Goal: Communication & Community: Answer question/provide support

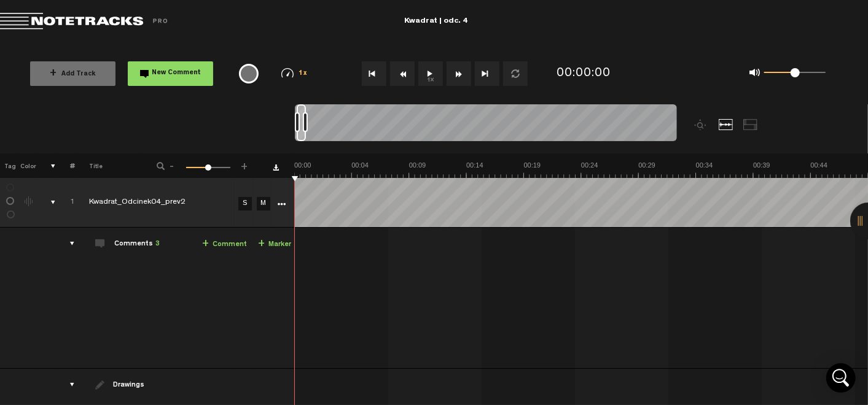
click at [428, 74] on button "1x" at bounding box center [430, 73] width 25 height 25
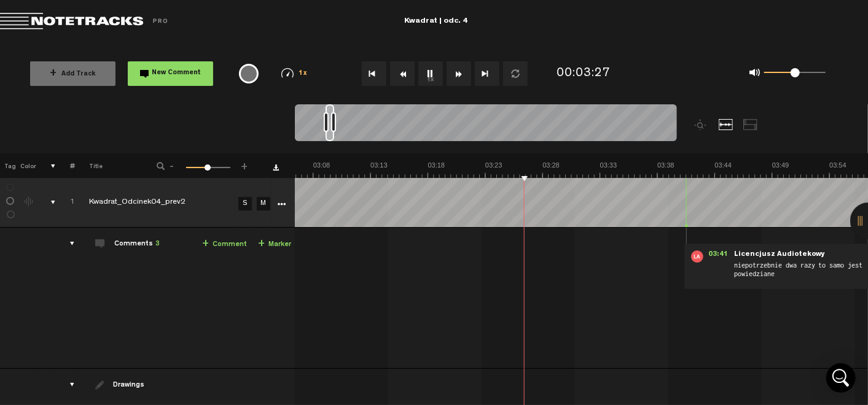
scroll to position [0, 2104]
click at [207, 166] on span at bounding box center [208, 168] width 6 height 6
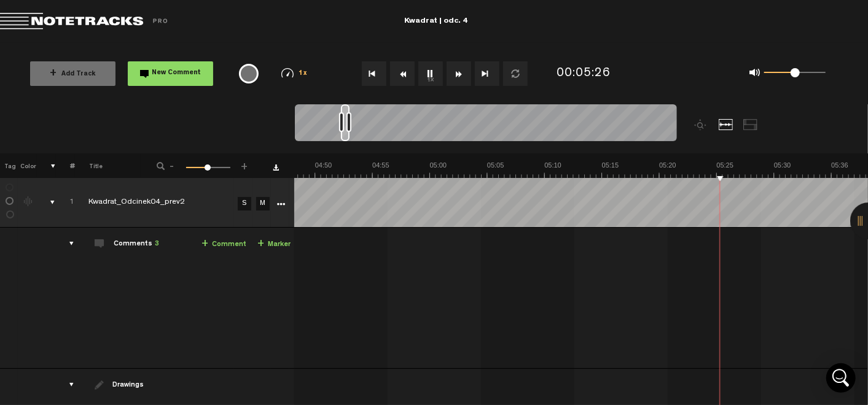
scroll to position [0, 3249]
click at [423, 70] on button "1x" at bounding box center [430, 73] width 25 height 25
click at [218, 243] on link "+ Comment" at bounding box center [224, 245] width 45 height 14
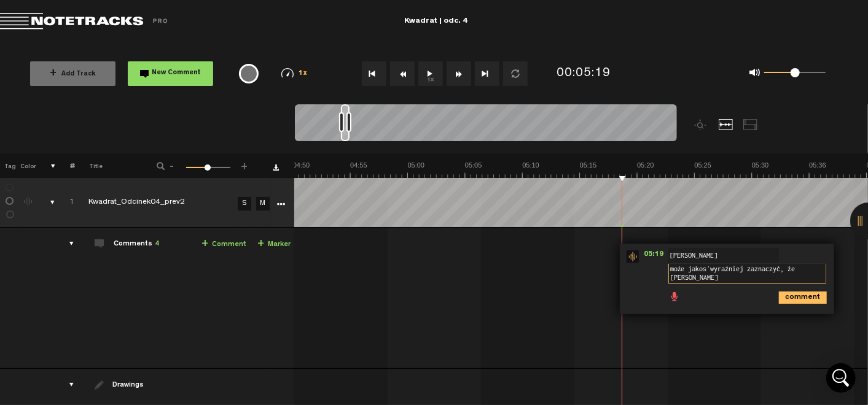
scroll to position [1, 0]
type textarea "może jakoś wyraźniej zaznaczyć, że [PERSON_NAME] wraca do domu"
click at [789, 296] on icon "comment" at bounding box center [803, 298] width 48 height 12
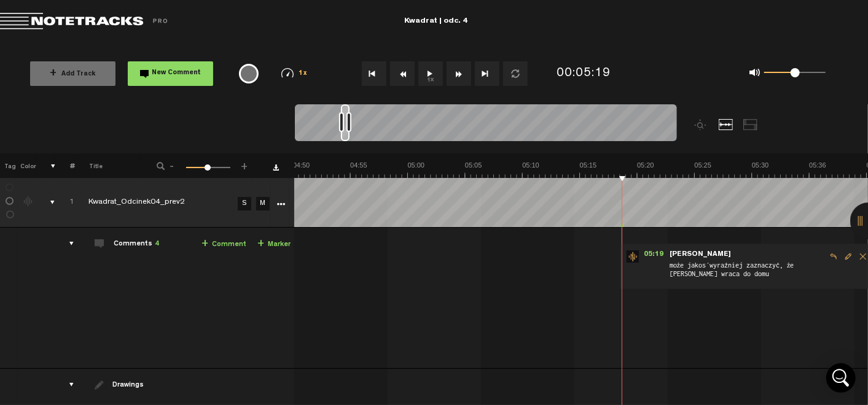
click at [433, 77] on button "1x" at bounding box center [430, 73] width 25 height 25
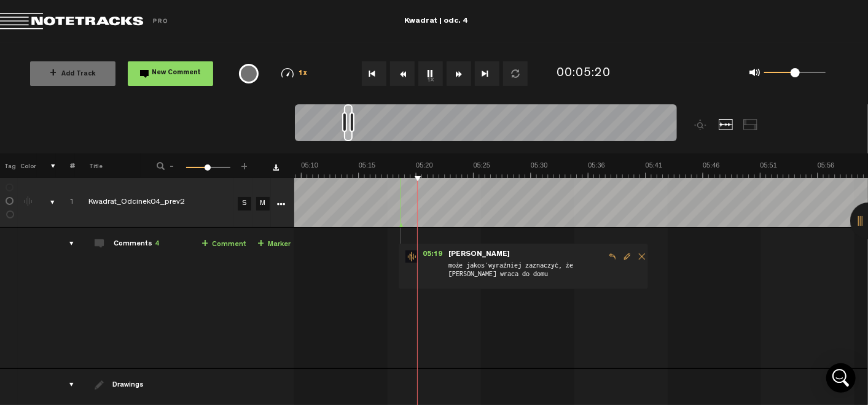
scroll to position [0, 3560]
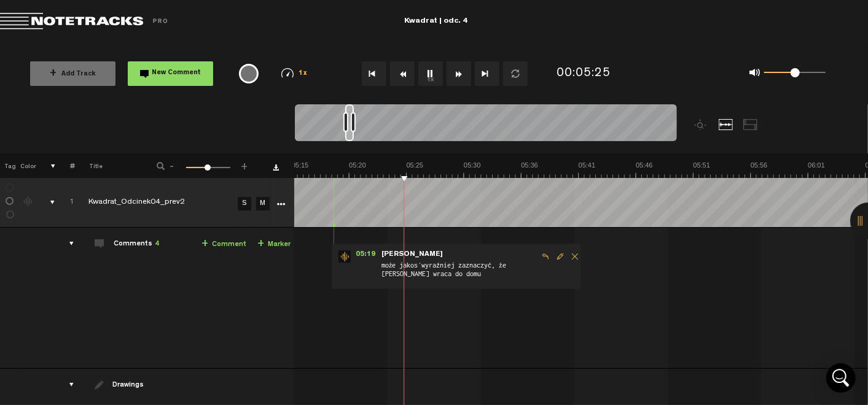
click at [553, 257] on span "Edit comment" at bounding box center [560, 257] width 15 height 9
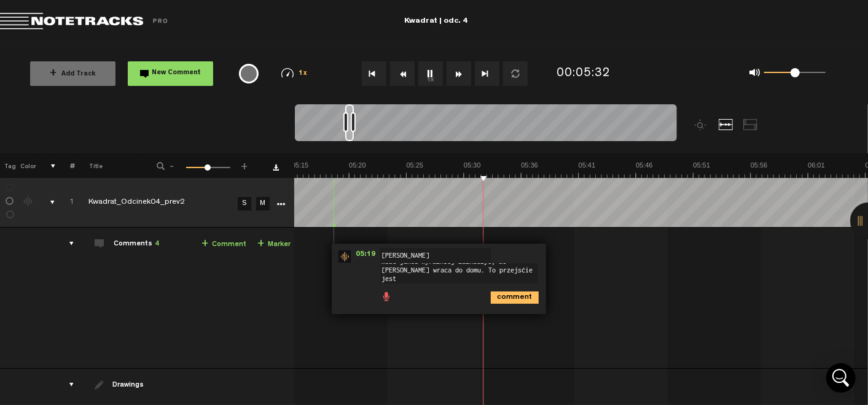
scroll to position [1, 0]
type textarea "może jakoś wyraźniej zaznaczyć, że [PERSON_NAME] wraca do domu."
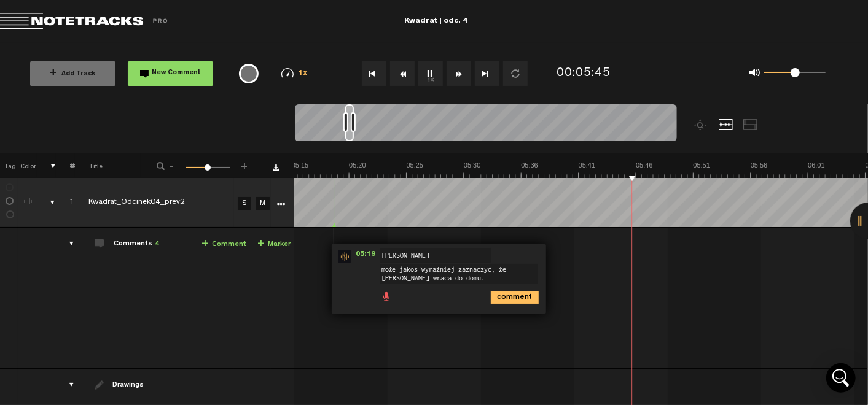
click at [576, 329] on td "1 Kwadrat_Odcinek04_prev2 S M Kwadrat_Odcinek04_prev2 by Licencjusz Audiotekowy…" at bounding box center [581, 298] width 574 height 141
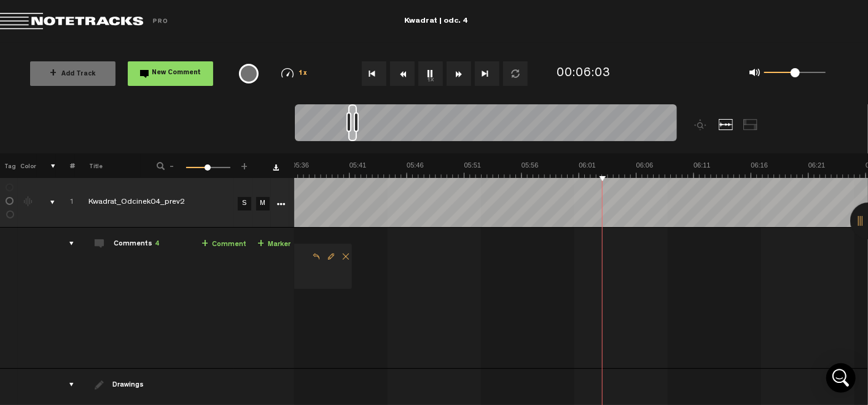
scroll to position [0, 3789]
click at [421, 73] on button "1x" at bounding box center [430, 73] width 25 height 25
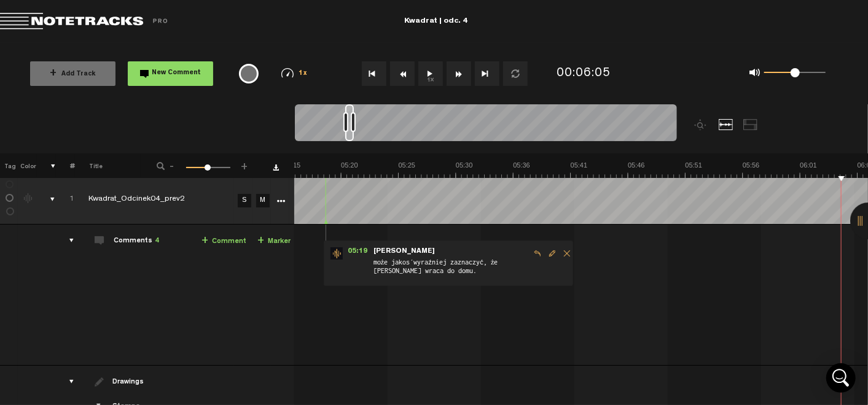
scroll to position [0, 7]
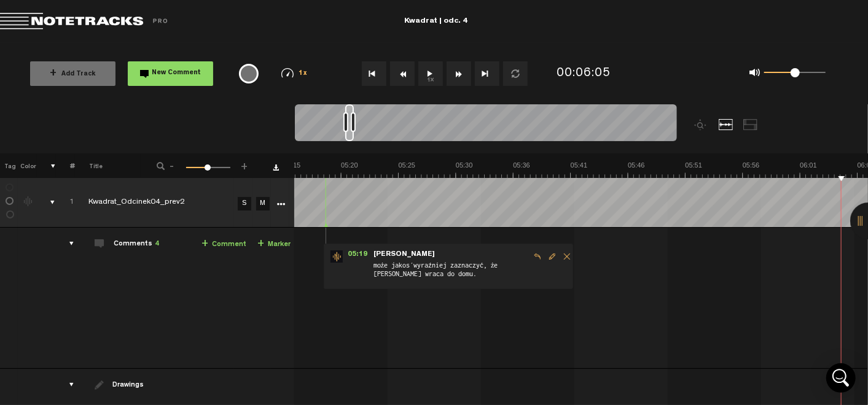
click at [545, 257] on span "Edit comment" at bounding box center [552, 257] width 15 height 9
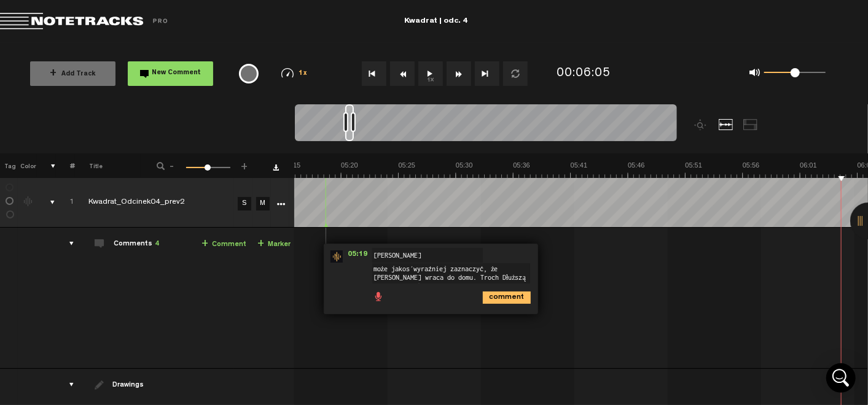
scroll to position [0, 0]
type textarea "może jakoś wyraźniej zaznaczyć, że [PERSON_NAME] wraca do domu. Trochę dłuższą …"
click at [498, 310] on icon "comment" at bounding box center [507, 308] width 48 height 12
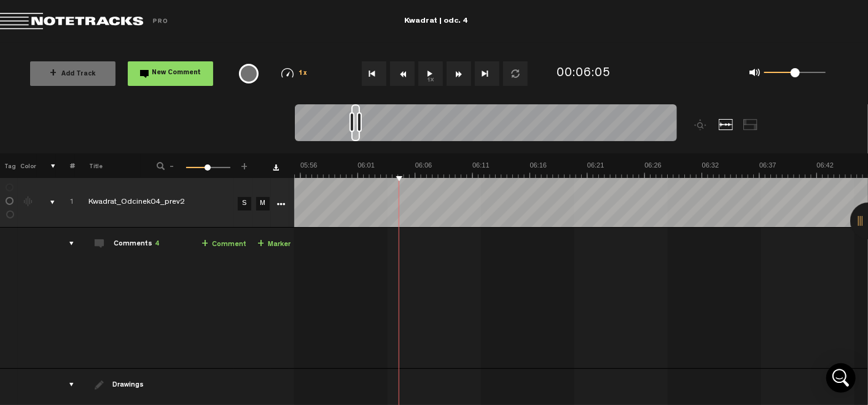
scroll to position [0, 3716]
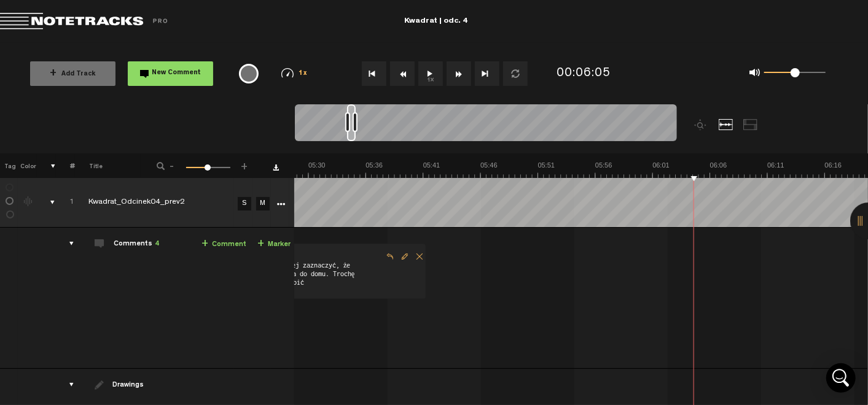
click at [433, 66] on button "1x" at bounding box center [430, 73] width 25 height 25
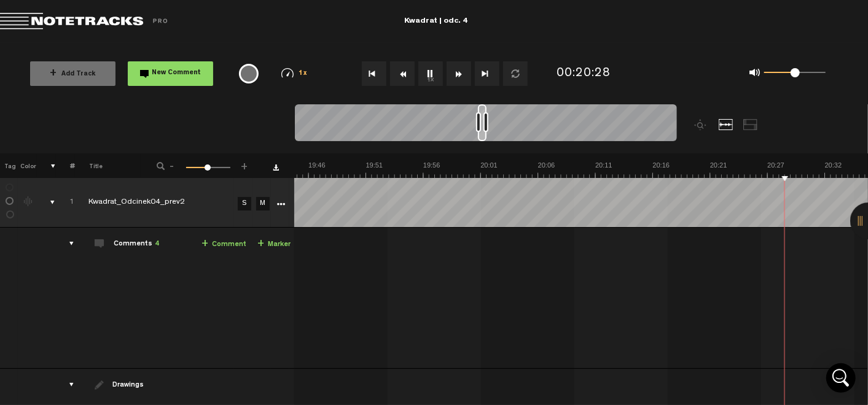
scroll to position [0, 13356]
click at [425, 72] on button "1x" at bounding box center [430, 73] width 25 height 25
click at [428, 71] on button "1x" at bounding box center [430, 73] width 25 height 25
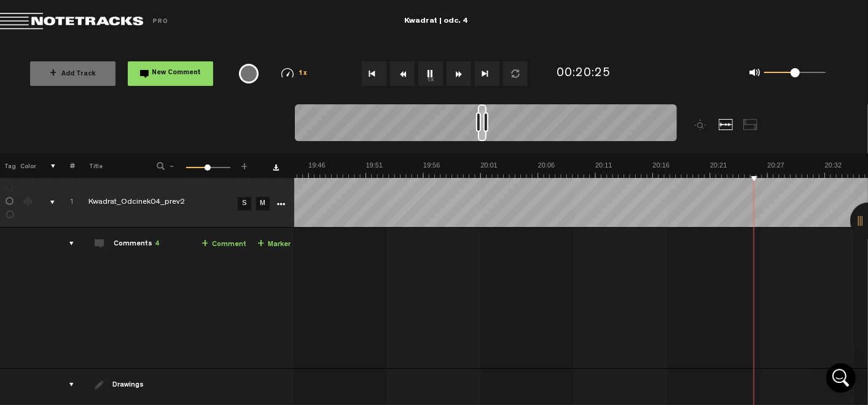
click at [428, 71] on button "1x" at bounding box center [430, 73] width 25 height 25
click at [225, 243] on link "+ Comment" at bounding box center [224, 245] width 45 height 14
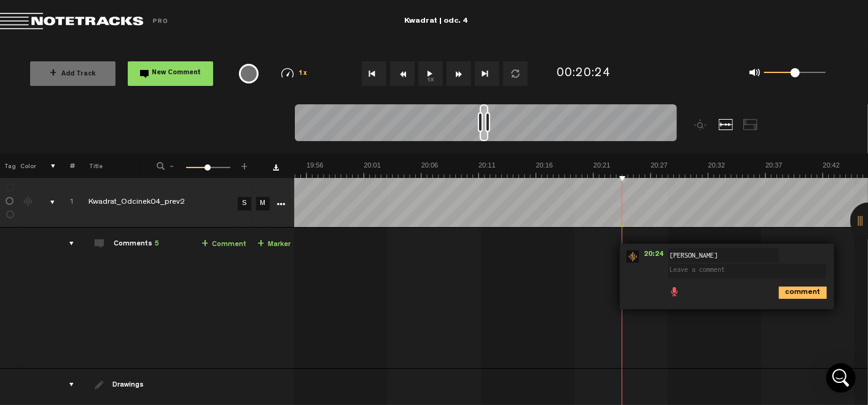
click at [434, 74] on button "1x" at bounding box center [430, 73] width 25 height 25
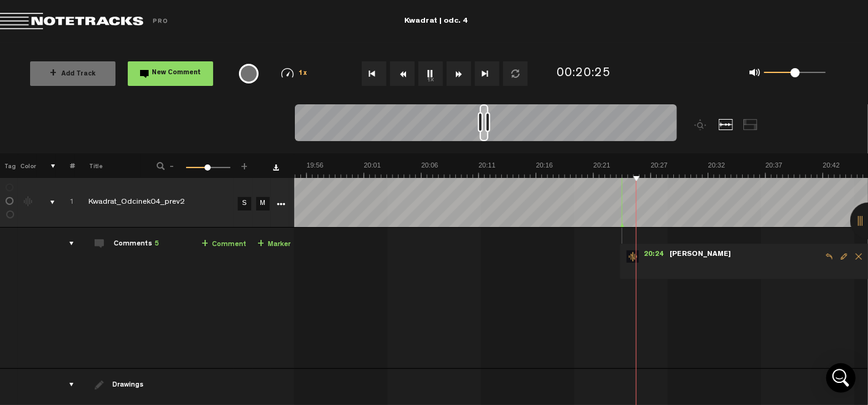
click at [434, 74] on button "1x" at bounding box center [430, 73] width 25 height 25
click at [840, 254] on span "Edit comment" at bounding box center [844, 257] width 15 height 9
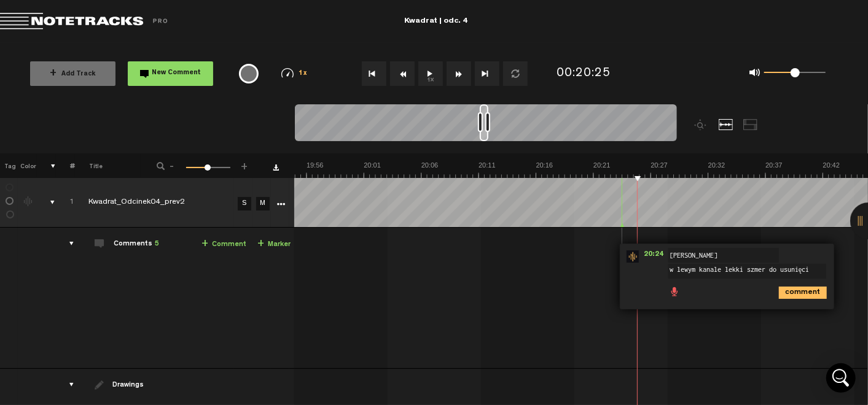
type textarea "w lewym kanale lekki szmer do usunięcia"
click at [802, 288] on icon "comment" at bounding box center [803, 293] width 48 height 12
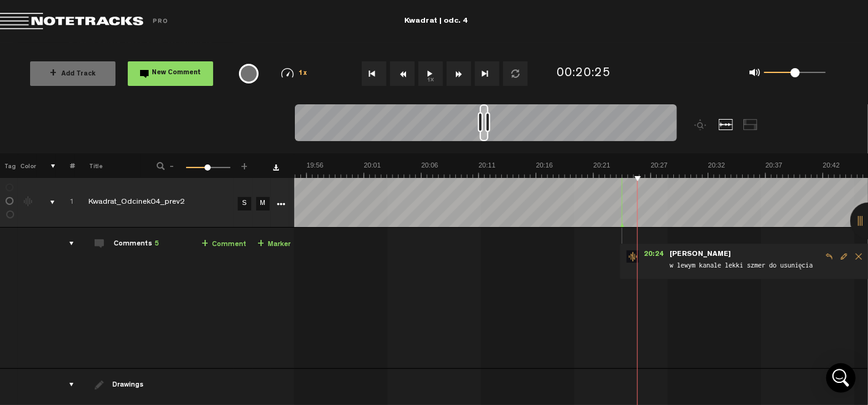
click at [433, 74] on button "1x" at bounding box center [430, 73] width 25 height 25
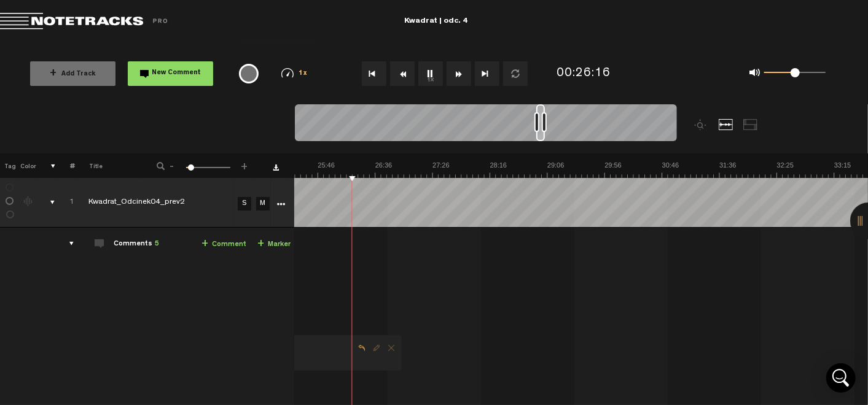
scroll to position [0, 0]
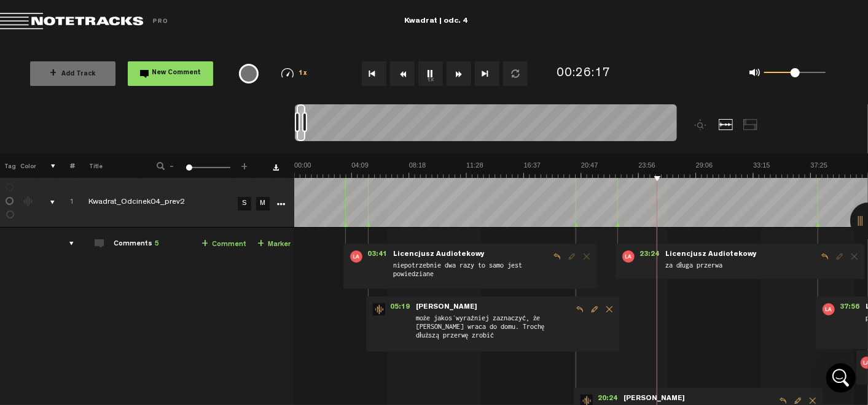
drag, startPoint x: 207, startPoint y: 166, endPoint x: 184, endPoint y: 163, distance: 23.5
click at [184, 163] on div "- 1 100 1 +" at bounding box center [203, 167] width 121 height 12
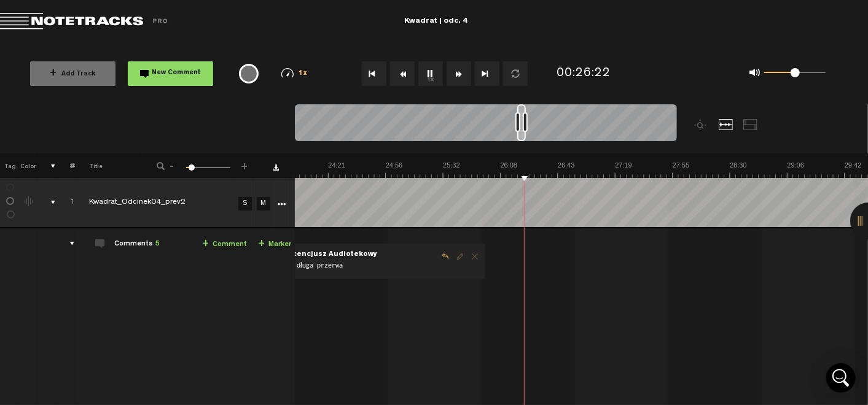
scroll to position [0, 3411]
click at [192, 167] on span at bounding box center [193, 168] width 6 height 6
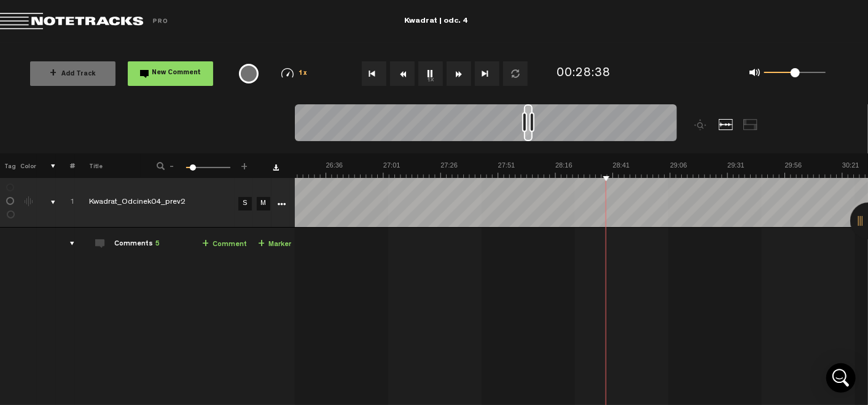
scroll to position [0, 3640]
click at [429, 77] on button "1x" at bounding box center [430, 73] width 25 height 25
click at [430, 79] on button "1x" at bounding box center [430, 73] width 25 height 25
click at [227, 252] on td "Comments 5 + Comment + Marker" at bounding box center [185, 330] width 220 height 204
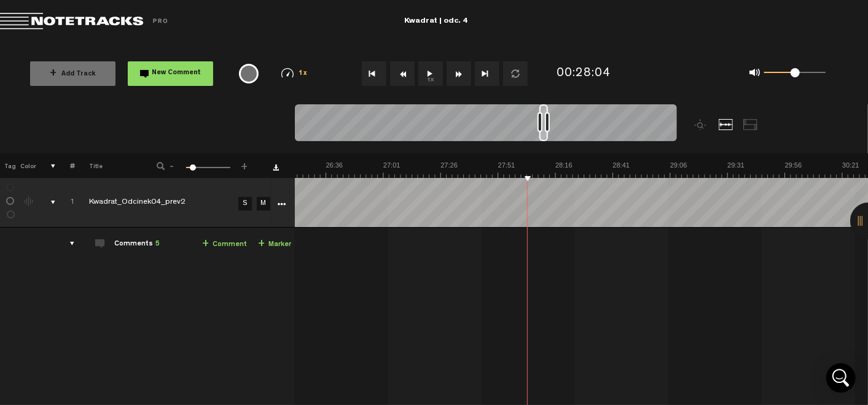
click at [226, 246] on link "+ Comment" at bounding box center [224, 245] width 45 height 14
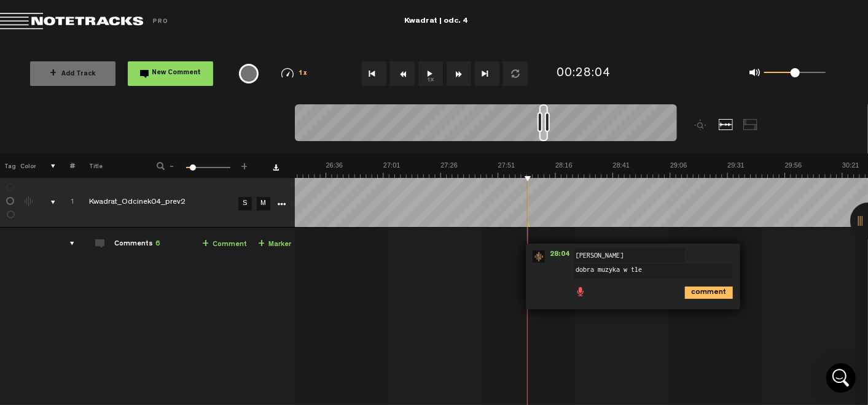
type textarea "dobra muzyka w tle"
click at [702, 294] on icon "comment" at bounding box center [709, 293] width 48 height 12
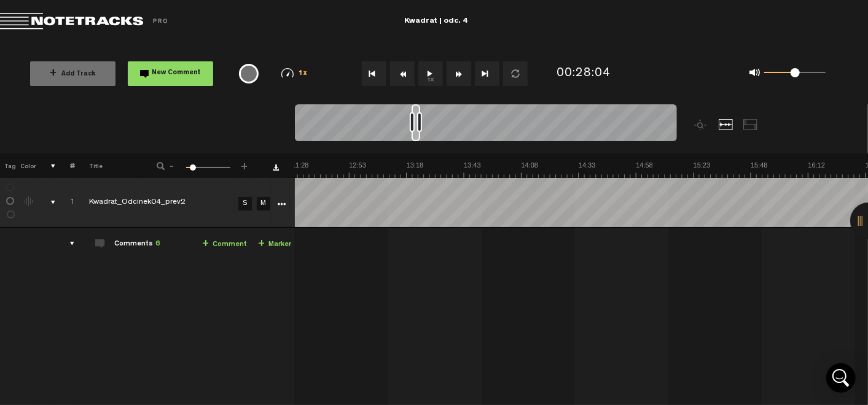
scroll to position [0, 1723]
click at [421, 68] on button "1x" at bounding box center [430, 73] width 25 height 25
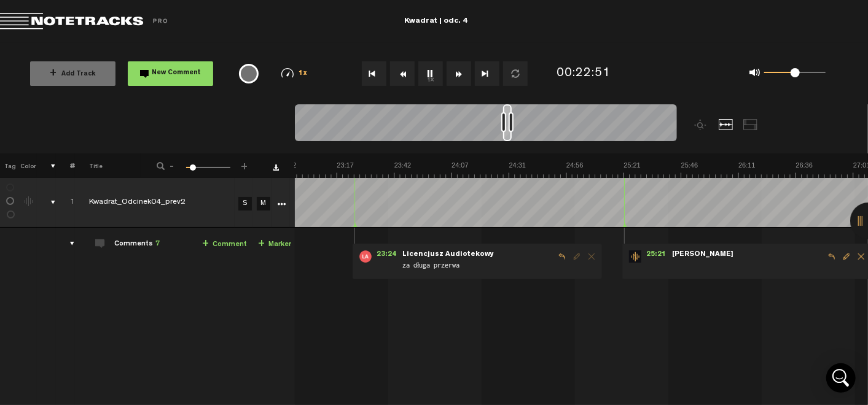
scroll to position [0, 3096]
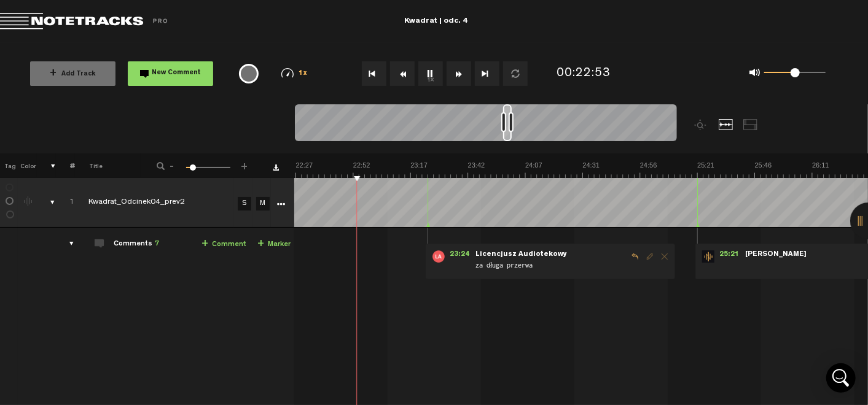
click at [745, 263] on span at bounding box center [821, 267] width 154 height 14
click at [432, 78] on button "1x" at bounding box center [430, 73] width 25 height 25
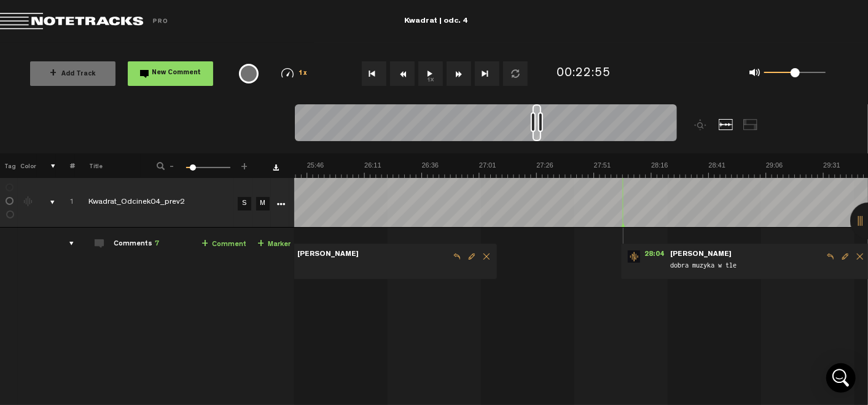
scroll to position [0, 3619]
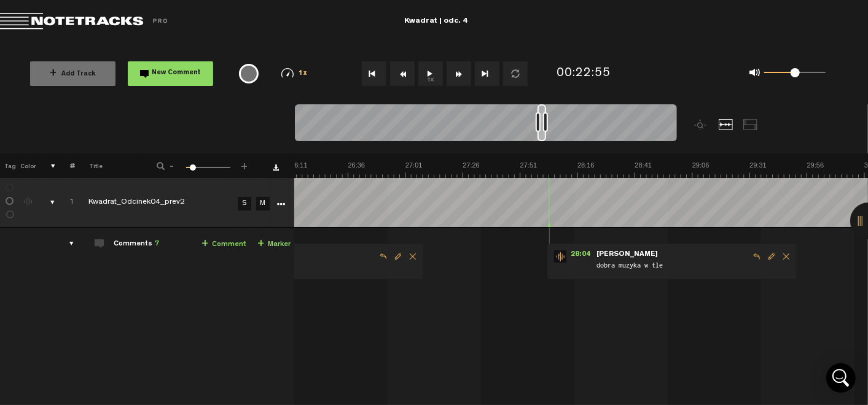
click at [405, 254] on span "Delete comment" at bounding box center [412, 257] width 15 height 9
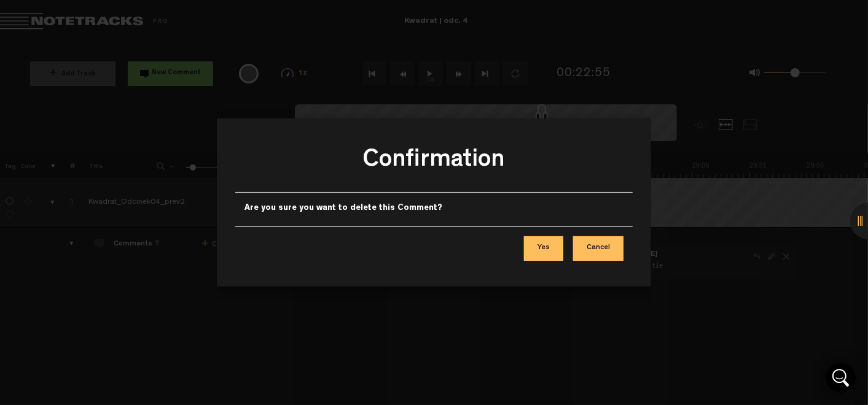
click at [549, 240] on button "Yes" at bounding box center [543, 249] width 39 height 25
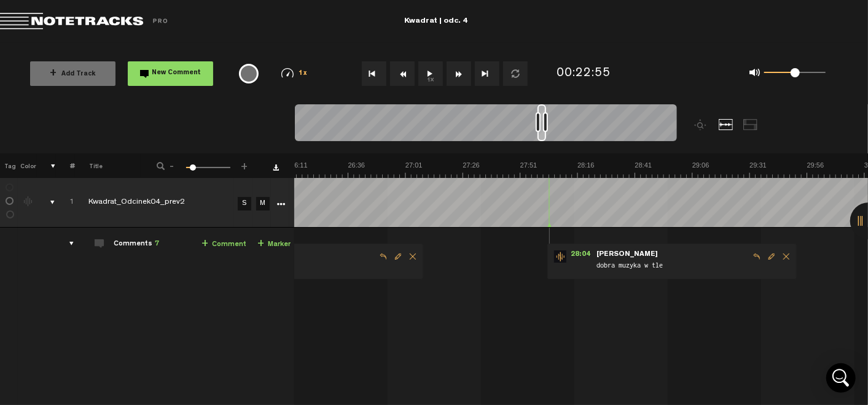
scroll to position [0, 3106]
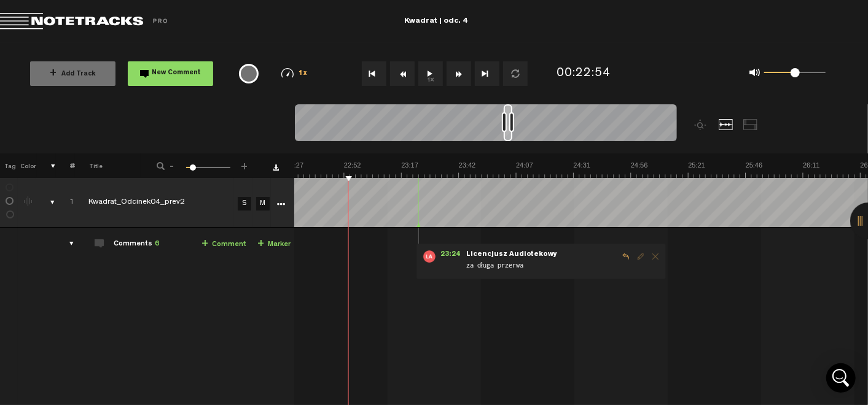
click at [421, 72] on button "1x" at bounding box center [430, 73] width 25 height 25
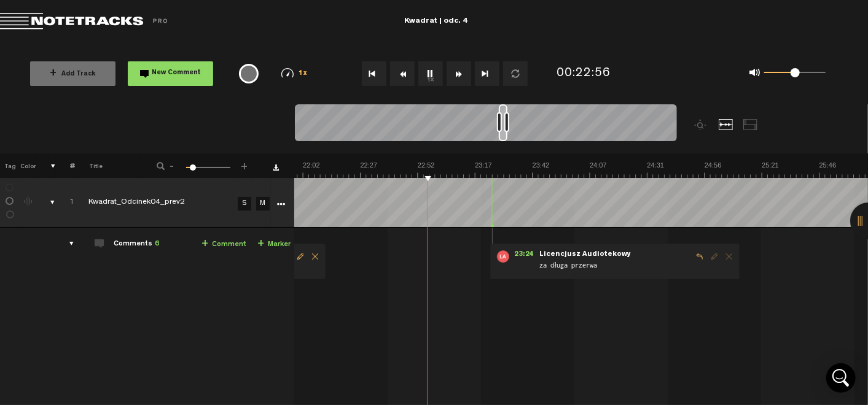
scroll to position [0, 3108]
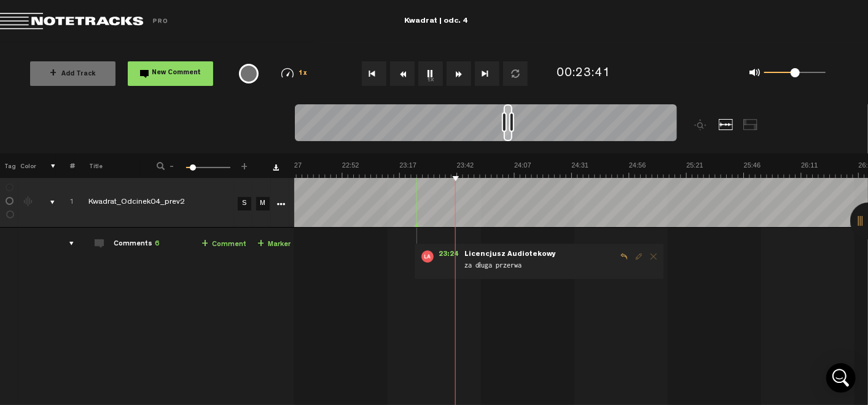
click at [210, 247] on link "+ Comment" at bounding box center [224, 245] width 45 height 14
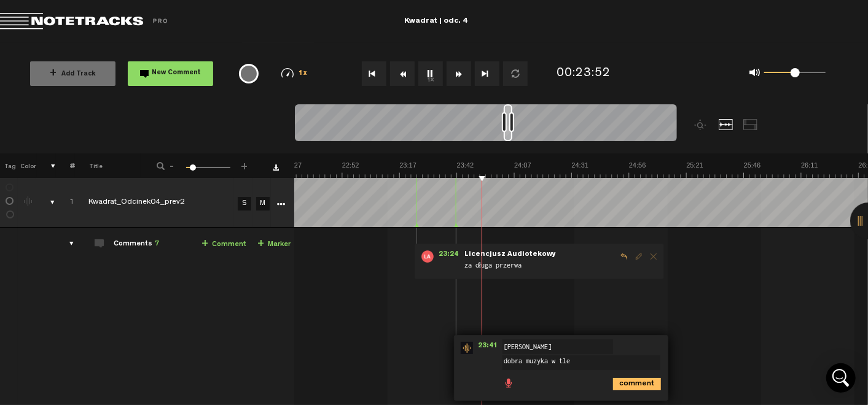
type textarea "dobra muzyka w tle"
click at [627, 382] on icon "comment" at bounding box center [637, 384] width 48 height 12
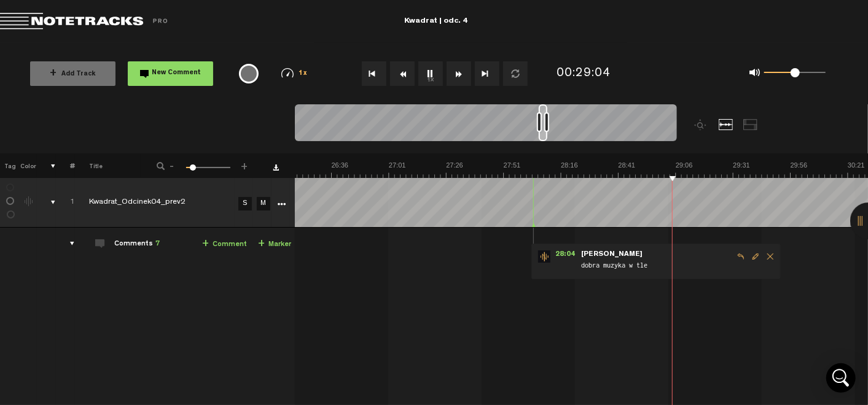
scroll to position [0, 3570]
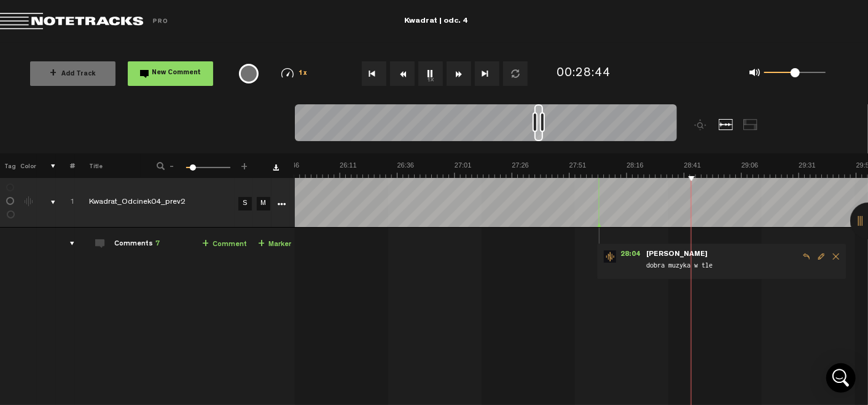
click at [433, 79] on button "1x" at bounding box center [430, 73] width 25 height 25
click at [244, 165] on span "+" at bounding box center [245, 164] width 10 height 7
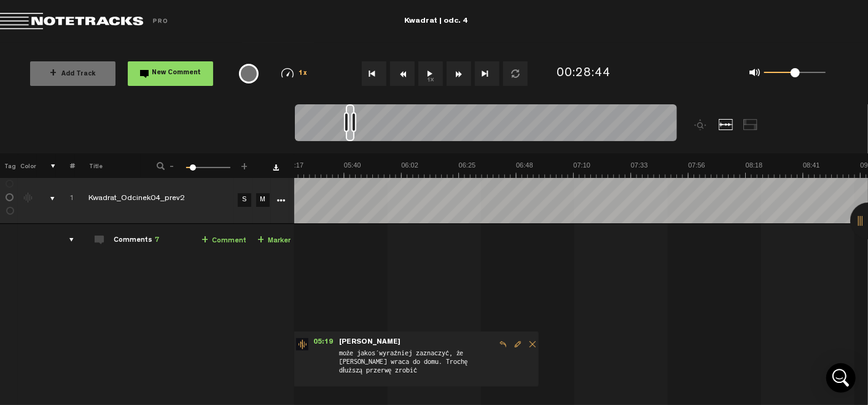
scroll to position [0, 590]
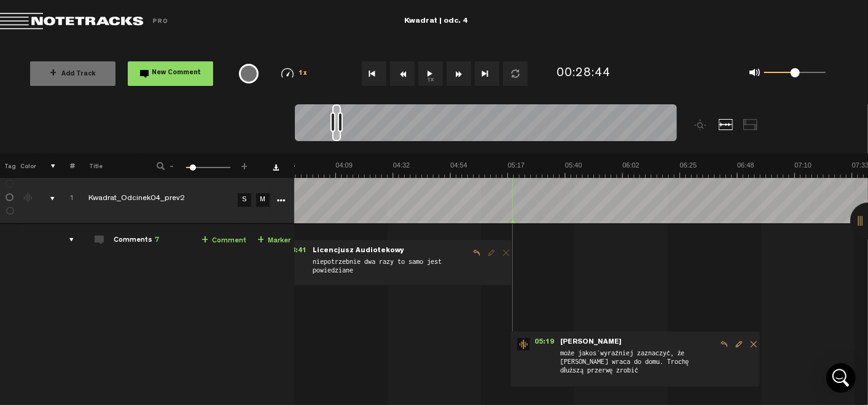
click at [437, 71] on button "1x" at bounding box center [430, 73] width 25 height 25
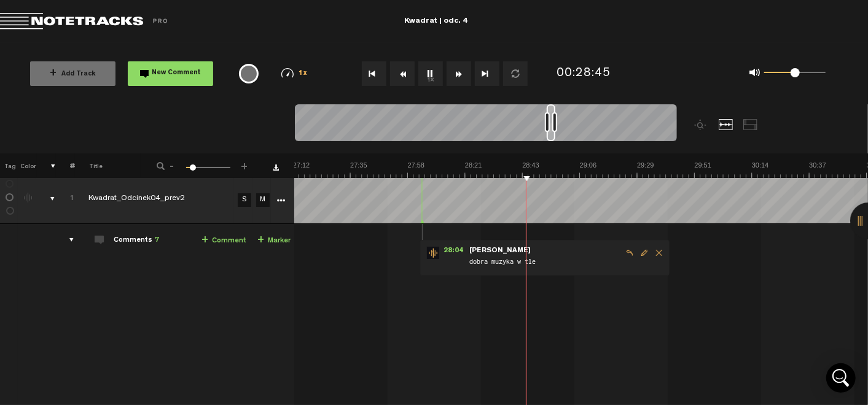
click at [437, 71] on button "1x" at bounding box center [430, 73] width 25 height 25
click at [435, 72] on button "1x" at bounding box center [430, 73] width 25 height 25
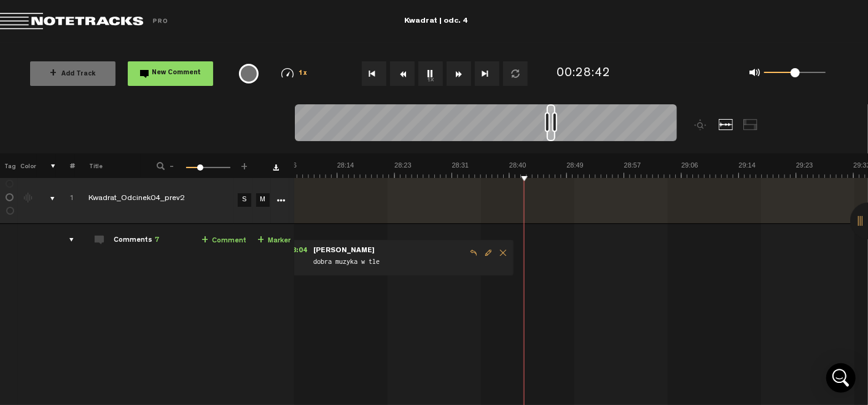
scroll to position [0, 11261]
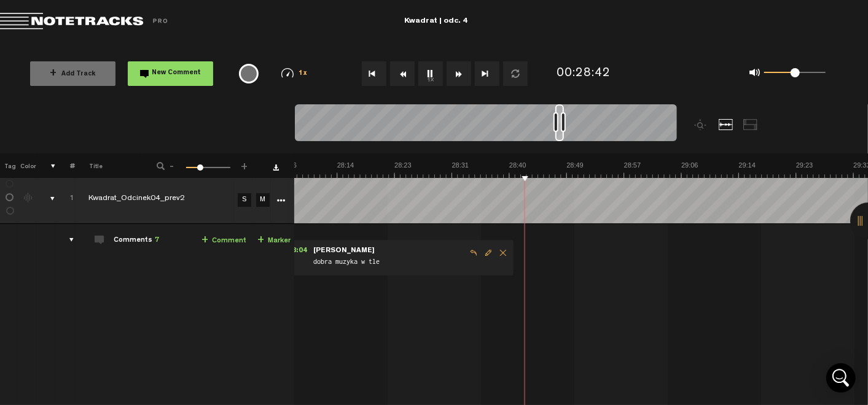
drag, startPoint x: 191, startPoint y: 165, endPoint x: 200, endPoint y: 166, distance: 8.7
click at [200, 166] on span at bounding box center [200, 168] width 6 height 6
click at [428, 67] on button "1x" at bounding box center [430, 73] width 25 height 25
click at [428, 72] on button "1x" at bounding box center [430, 73] width 25 height 25
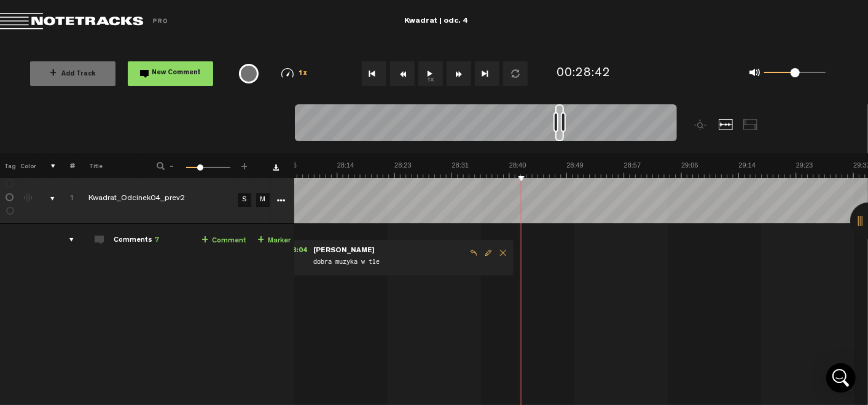
click at [222, 235] on link "+ Comment" at bounding box center [224, 241] width 45 height 14
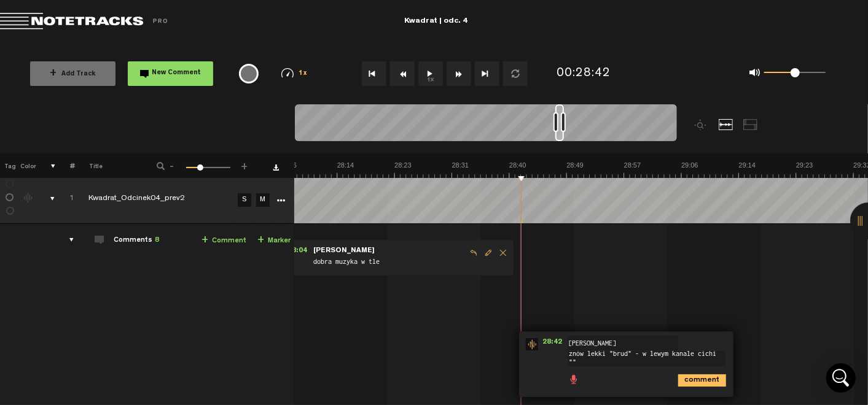
scroll to position [1, 0]
type textarea "znów lekki "brud" - w lewym kanale cicho powtórzone słowo "retro""
click at [687, 381] on icon "comment" at bounding box center [702, 386] width 48 height 12
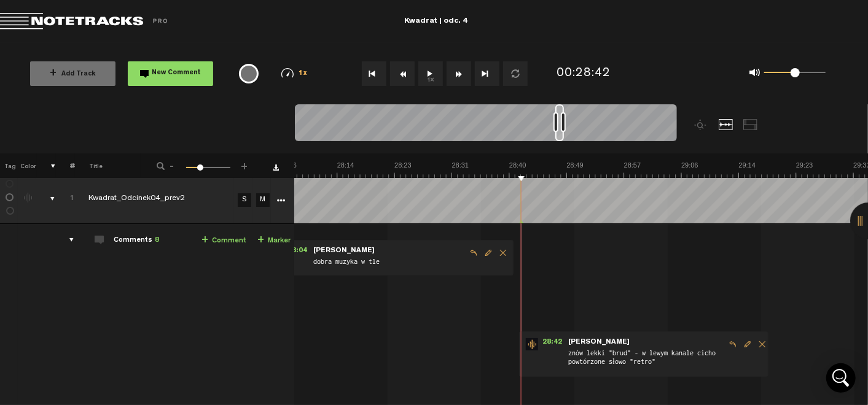
click at [430, 76] on button "1x" at bounding box center [430, 73] width 25 height 25
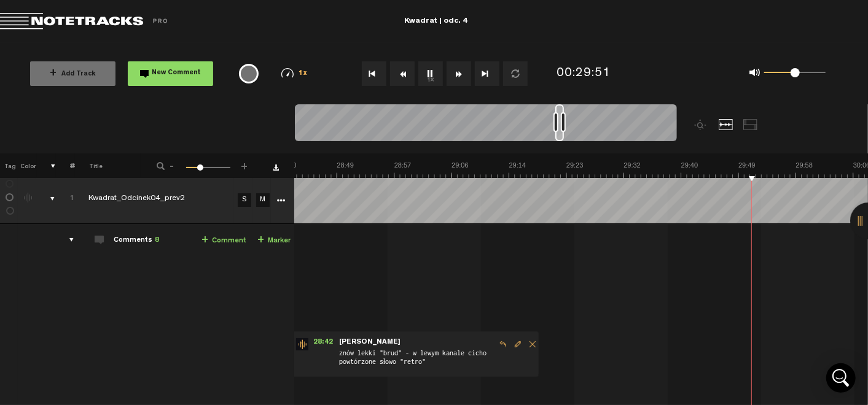
scroll to position [0, 11491]
click at [433, 78] on button "1x" at bounding box center [430, 73] width 25 height 25
click at [208, 237] on link "+ Comment" at bounding box center [224, 241] width 45 height 14
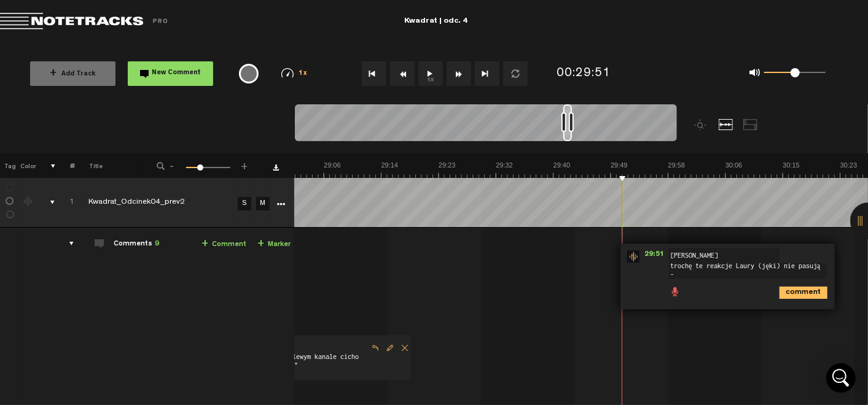
scroll to position [1, 0]
type textarea "trochę te reakcje [PERSON_NAME] (jęki) nie pasują - może dać ich mnie?"
click at [802, 297] on icon "comment" at bounding box center [804, 298] width 48 height 12
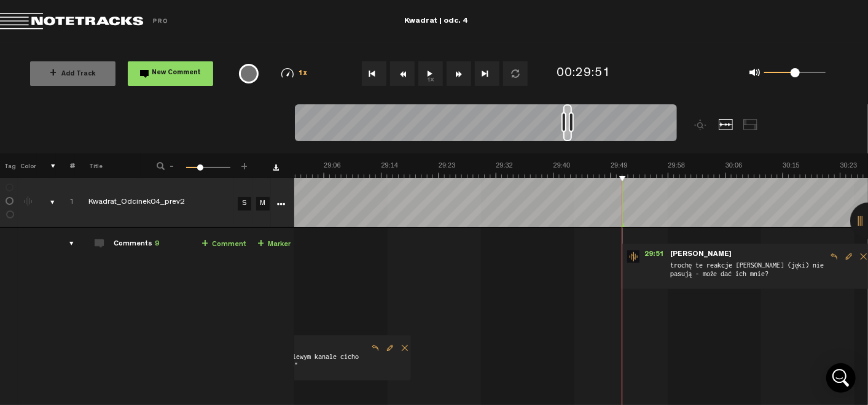
click at [430, 74] on button "1x" at bounding box center [430, 73] width 25 height 25
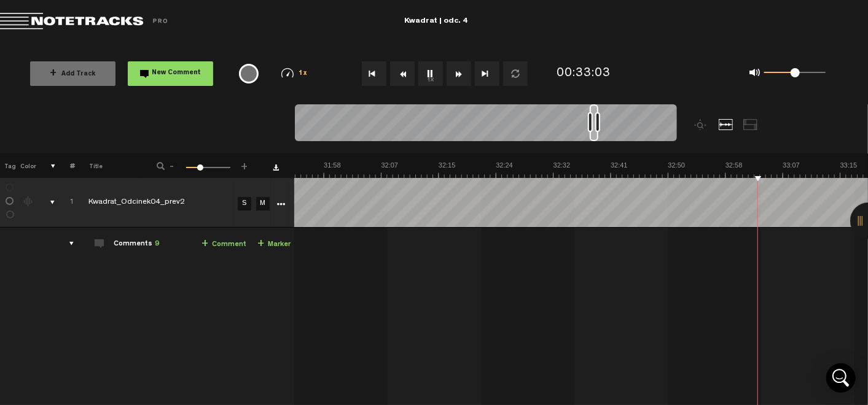
scroll to position [0, 13135]
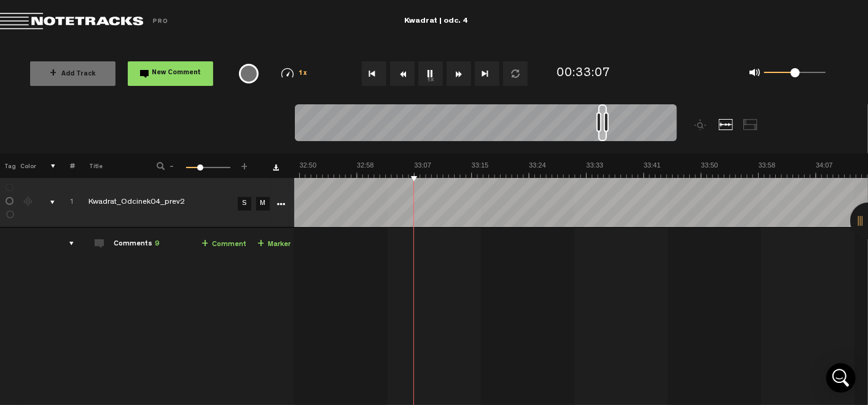
click at [430, 71] on button "1x" at bounding box center [430, 73] width 25 height 25
click at [431, 78] on button "1x" at bounding box center [430, 73] width 25 height 25
click at [212, 243] on link "+ Comment" at bounding box center [224, 245] width 45 height 14
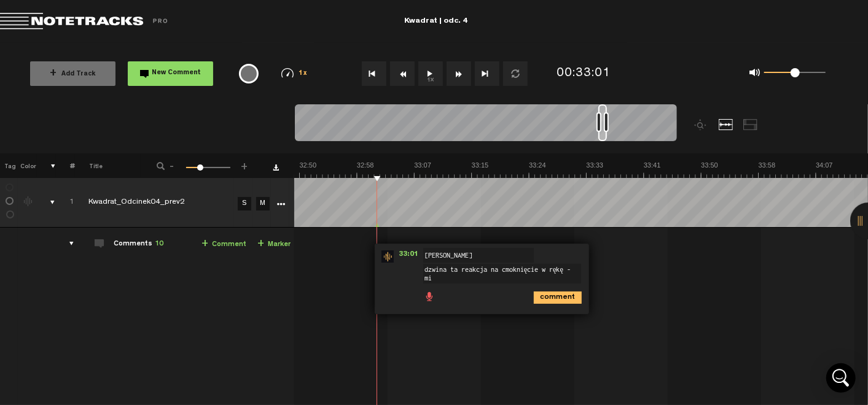
scroll to position [1, 0]
click at [426, 269] on textarea "dzwina ta reakcja na cmoknięcie w rękę - miał być "fuj"?" at bounding box center [502, 274] width 158 height 20
type textarea "dziwna ta reakcja na cmoknięcie w rękę - miał być "fuj"?"
click at [537, 293] on icon "comment" at bounding box center [558, 298] width 48 height 12
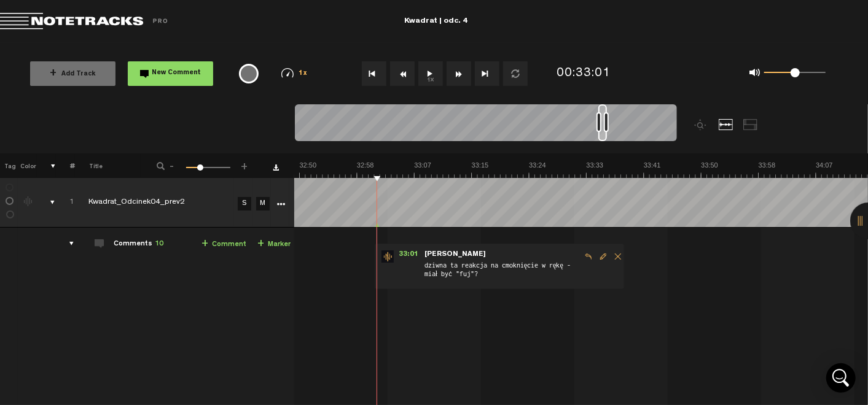
click at [596, 254] on span "Edit comment" at bounding box center [603, 257] width 15 height 9
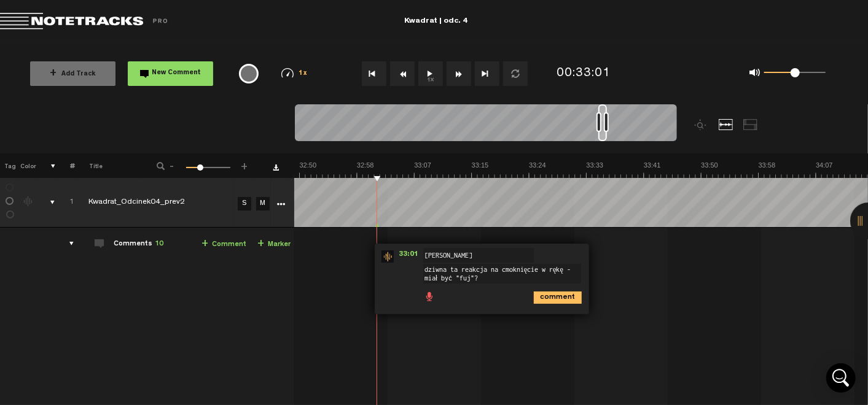
click at [437, 275] on textarea "dziwna ta reakcja na cmoknięcie w rękę - miał być "fuj"?" at bounding box center [502, 274] width 158 height 20
type textarea "dziwna ta reakcja na cmoknięcie w rękę - miało być "fuj"?"
click at [544, 294] on icon "comment" at bounding box center [558, 298] width 48 height 12
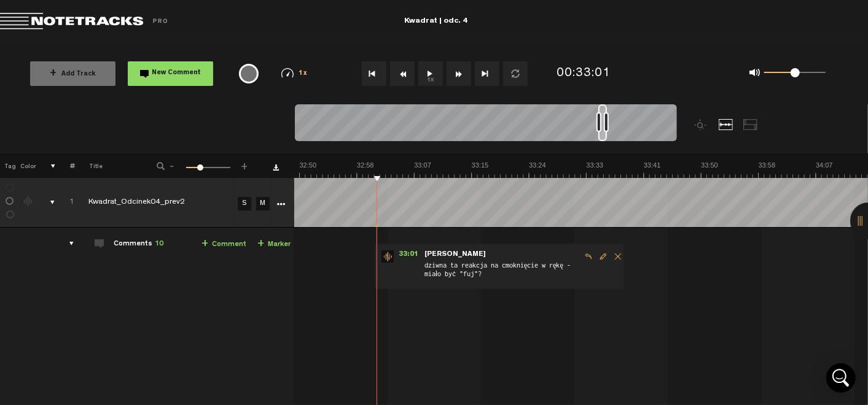
click at [428, 69] on button "1x" at bounding box center [430, 73] width 25 height 25
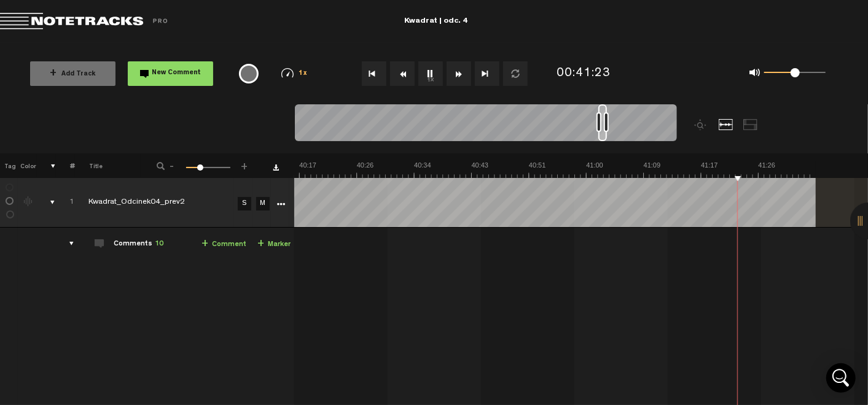
scroll to position [0, 16119]
click at [435, 74] on button "1x" at bounding box center [430, 73] width 25 height 25
click at [434, 68] on button "1x" at bounding box center [430, 73] width 25 height 25
